Goal: Information Seeking & Learning: Learn about a topic

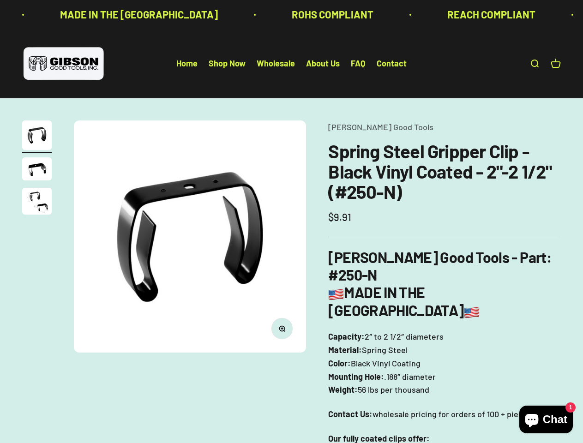
click at [291, 221] on img at bounding box center [190, 236] width 232 height 232
click at [190, 236] on img at bounding box center [190, 236] width 232 height 232
click at [282, 328] on icon "button" at bounding box center [281, 328] width 2 height 2
click at [37, 137] on img "Go to item 1" at bounding box center [37, 135] width 30 height 30
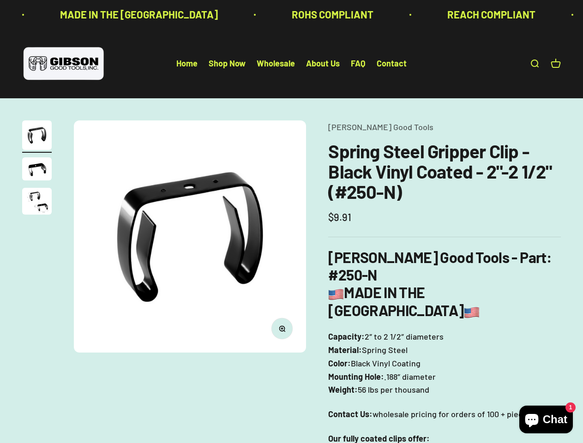
click at [37, 170] on img "Go to item 2" at bounding box center [37, 168] width 30 height 23
click at [37, 202] on img "Go to item 3" at bounding box center [37, 201] width 30 height 27
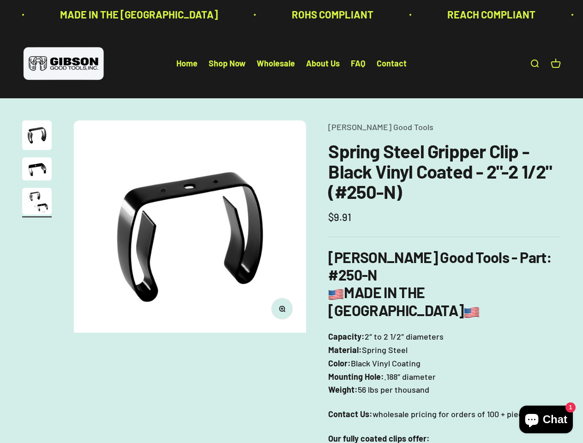
scroll to position [0, 475]
